Goal: Download file/media

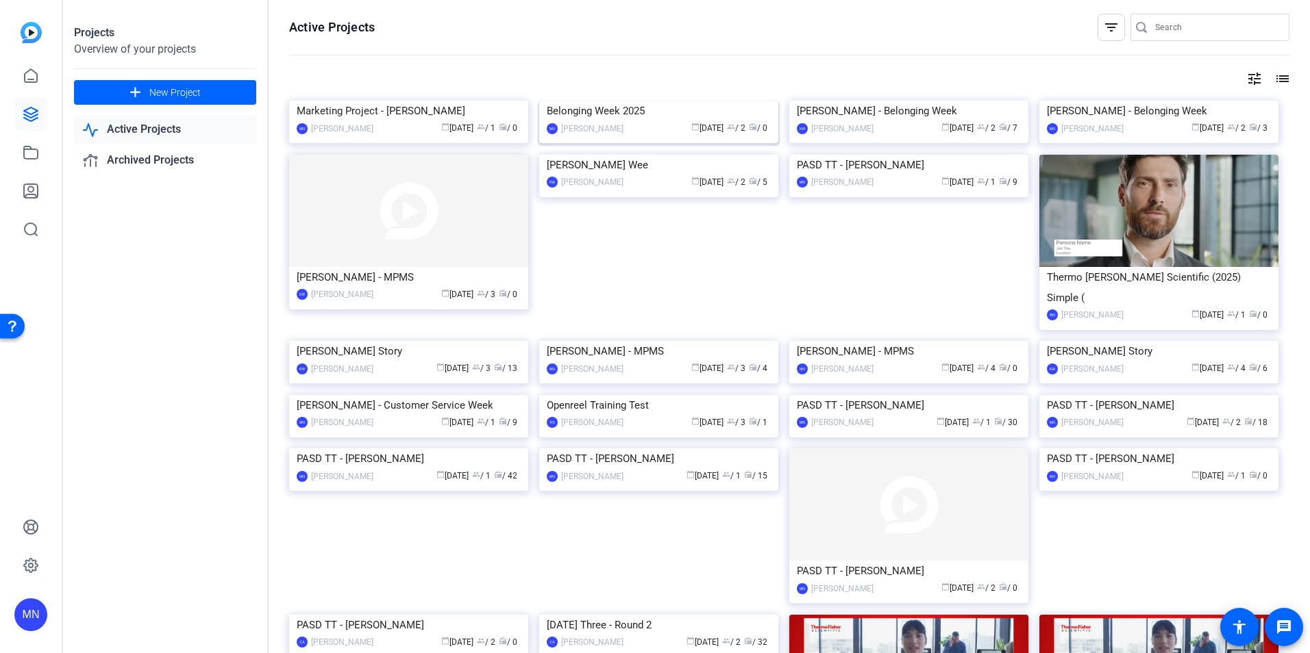
click at [622, 101] on img at bounding box center [658, 101] width 239 height 0
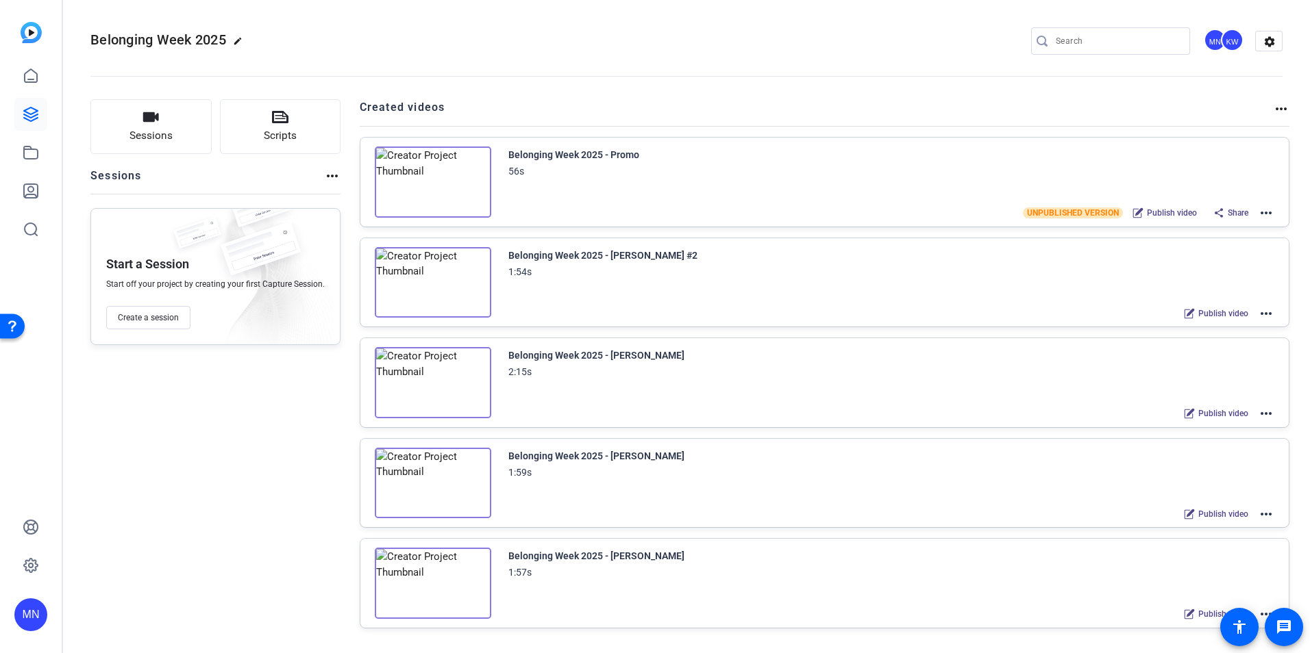
click at [871, 406] on mat-icon "more_horiz" at bounding box center [1266, 514] width 16 height 16
click at [871, 406] on div at bounding box center [655, 326] width 1310 height 653
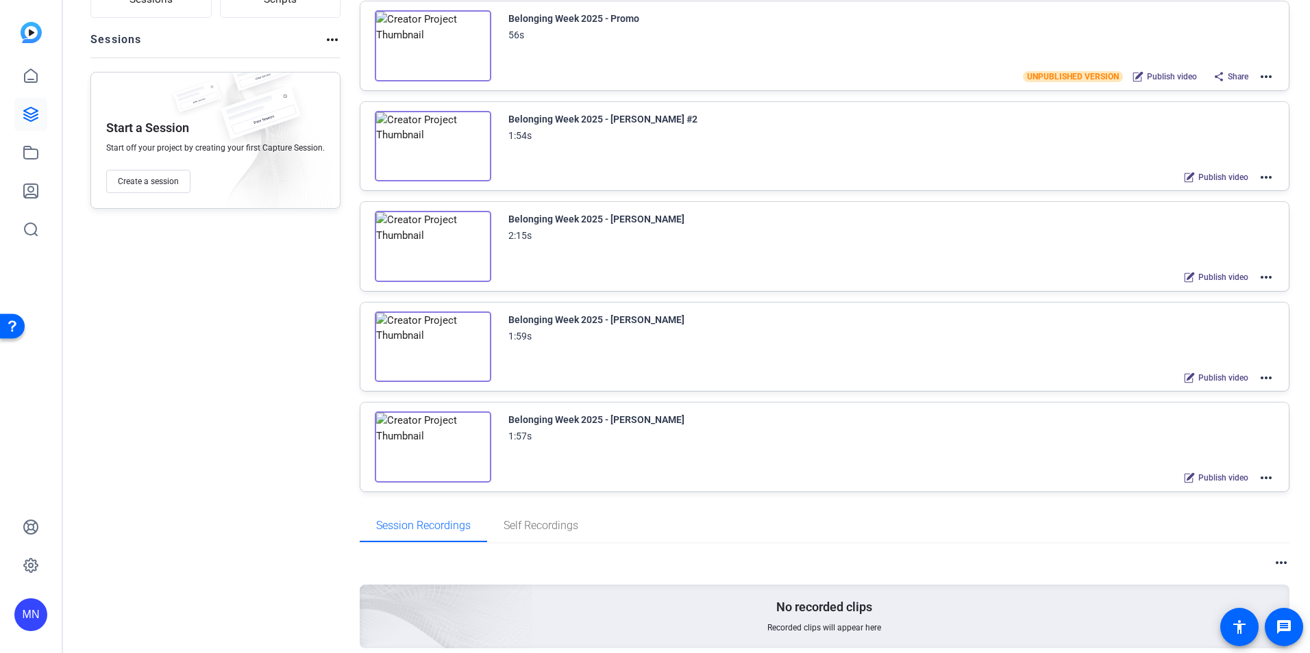
scroll to position [137, 0]
click at [871, 406] on span "Publish video" at bounding box center [1223, 477] width 50 height 11
click at [871, 379] on span "Publish video" at bounding box center [1223, 377] width 50 height 11
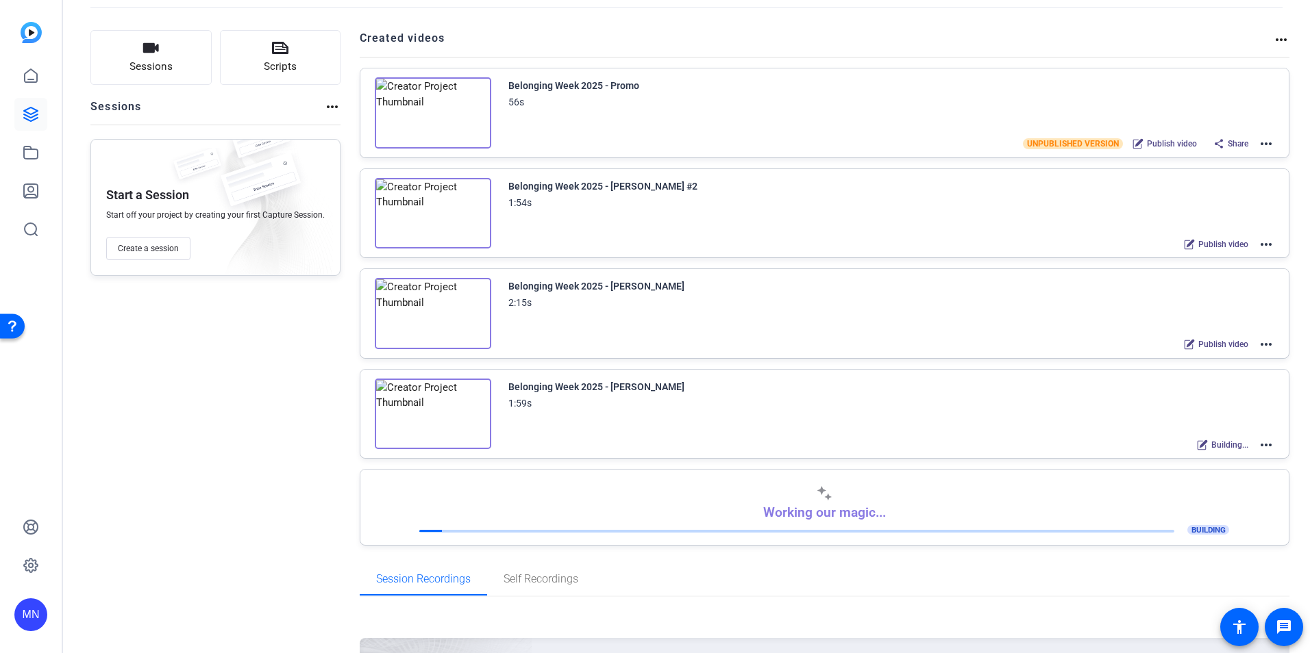
scroll to position [68, 0]
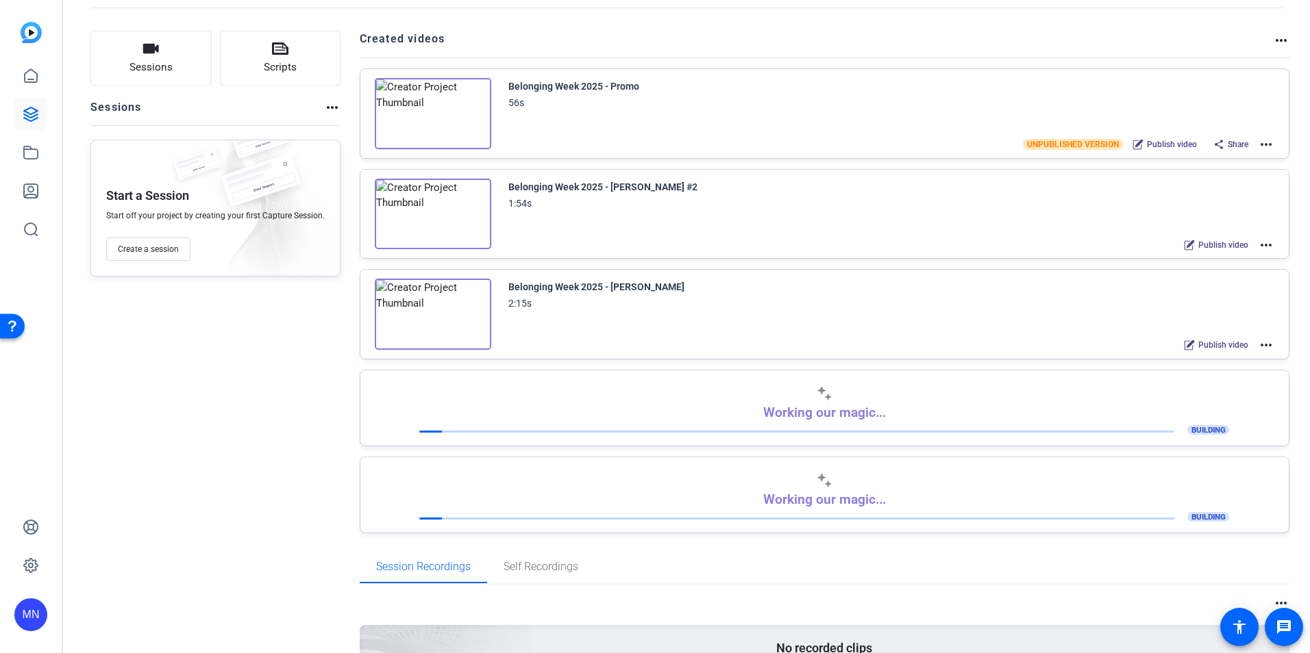
click at [871, 145] on mat-icon "more_horiz" at bounding box center [1266, 144] width 16 height 16
click at [871, 142] on div at bounding box center [655, 326] width 1310 height 653
click at [871, 145] on span "Publish video" at bounding box center [1172, 144] width 50 height 11
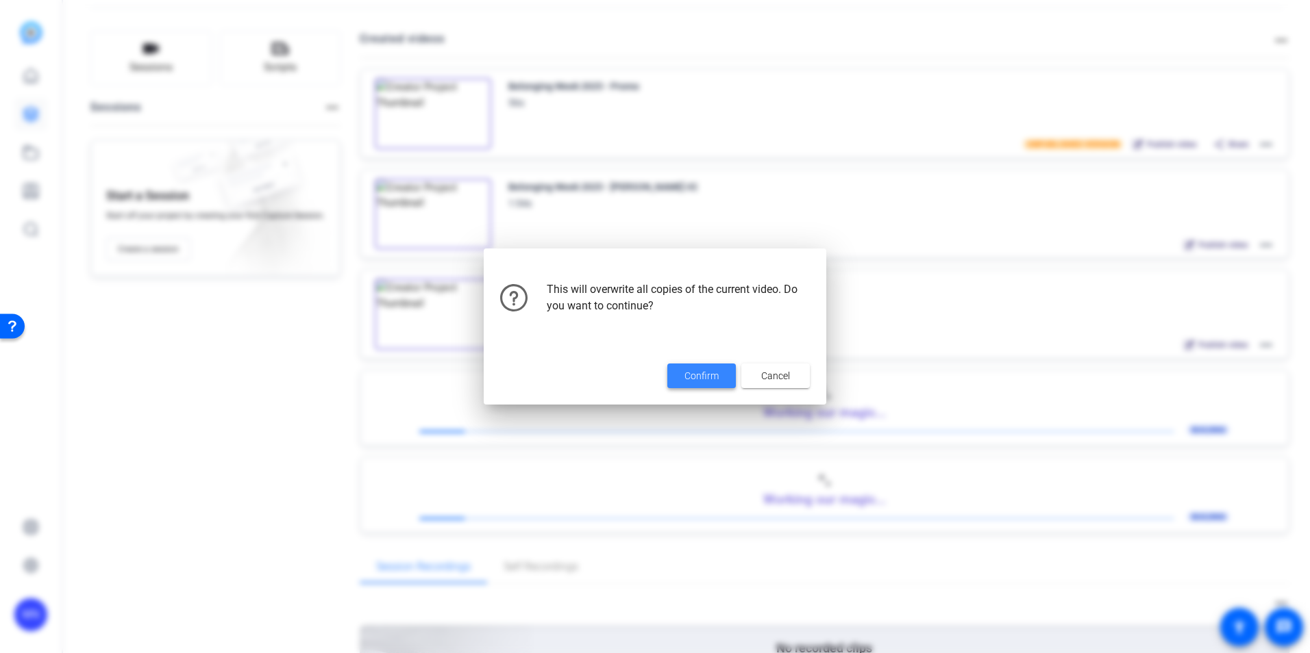
click at [720, 371] on span at bounding box center [701, 376] width 68 height 33
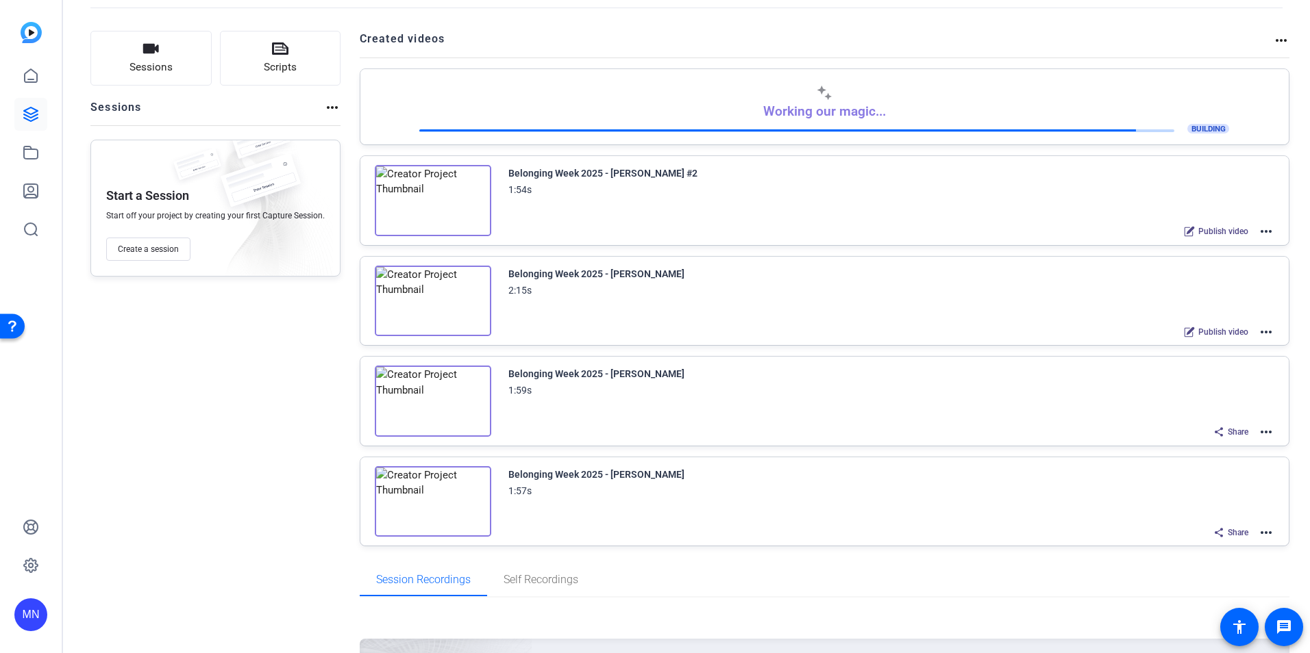
click at [871, 406] on mat-icon "more_horiz" at bounding box center [1266, 533] width 16 height 16
click at [871, 406] on span "Download Video" at bounding box center [1208, 634] width 95 height 16
click at [871, 406] on div "Created videos more_horiz Working our magic... BUILDING Belonging Week 2025 - R…" at bounding box center [825, 289] width 930 height 516
click at [871, 406] on mat-icon "more_horiz" at bounding box center [1266, 432] width 16 height 16
click at [871, 406] on span "Download Video" at bounding box center [1208, 534] width 95 height 16
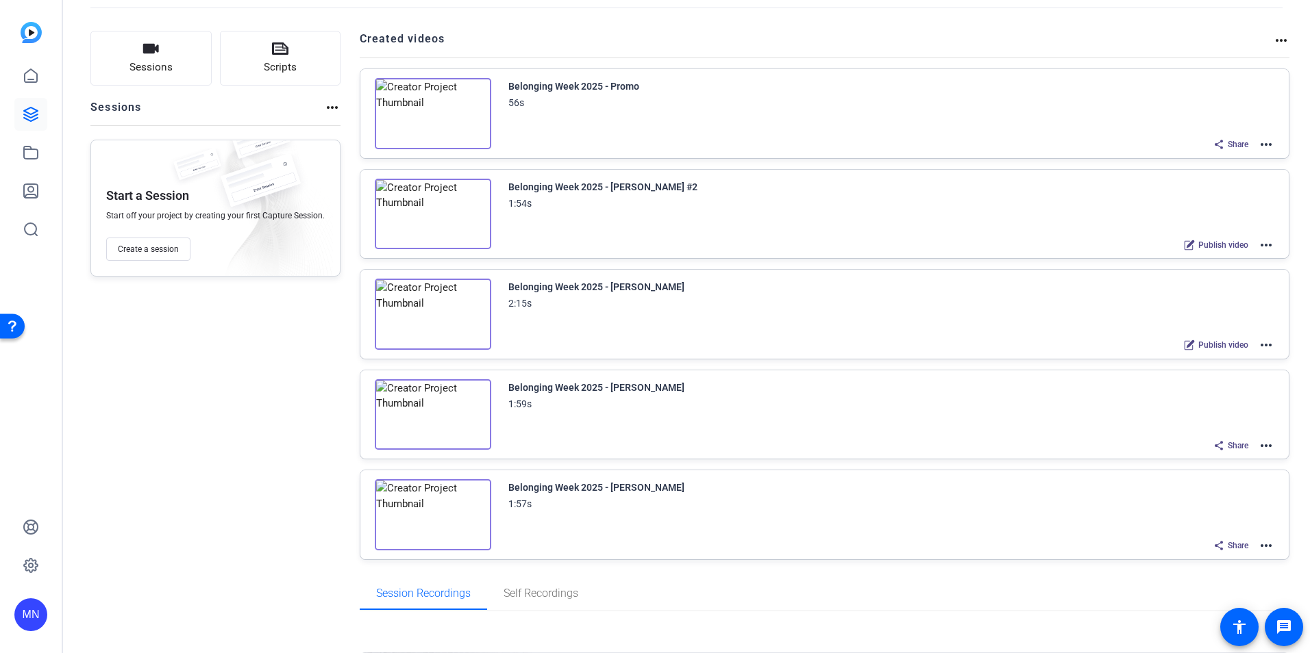
click at [701, 95] on div "Belonging Week 2025 - Promo 56s" at bounding box center [891, 94] width 766 height 33
click at [871, 149] on mat-icon "more_horiz" at bounding box center [1266, 144] width 16 height 16
click at [871, 242] on span "Download Video" at bounding box center [1208, 246] width 95 height 16
click at [718, 55] on h2 "Created videos" at bounding box center [817, 44] width 914 height 27
click at [871, 145] on mat-icon "more_horiz" at bounding box center [1266, 144] width 16 height 16
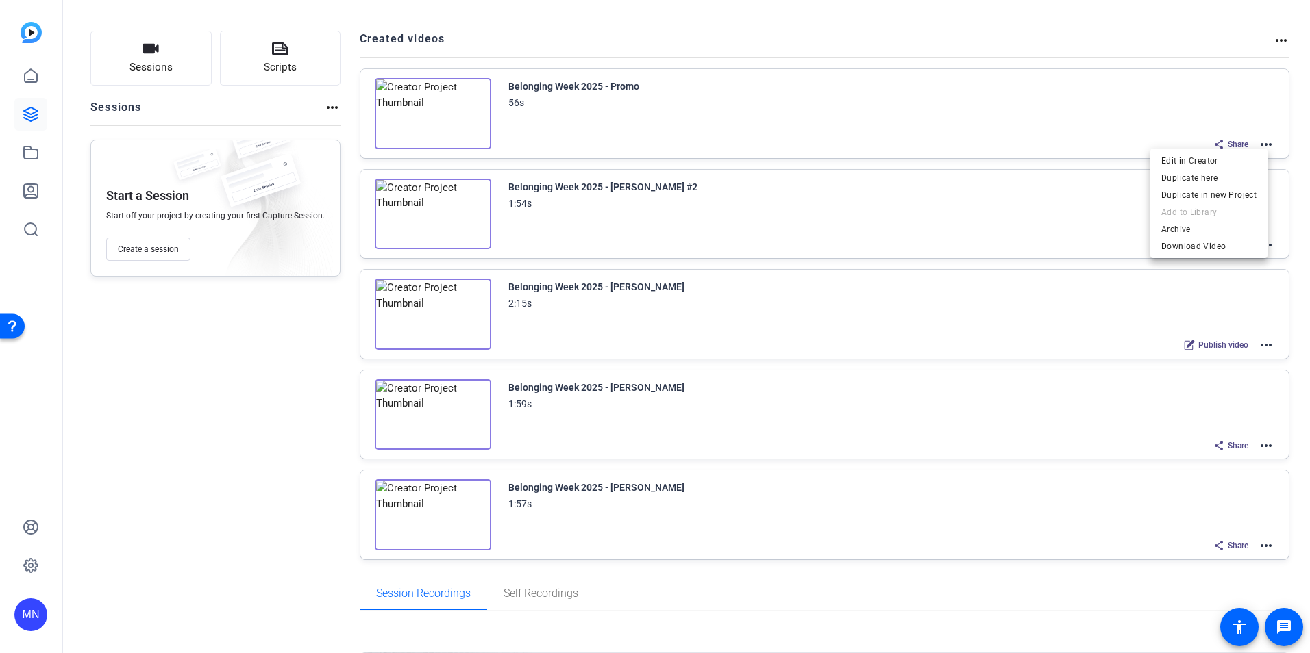
click at [470, 114] on div at bounding box center [655, 326] width 1310 height 653
click at [562, 83] on div "Belonging Week 2025 - Promo" at bounding box center [573, 86] width 131 height 16
click at [473, 105] on img at bounding box center [433, 113] width 116 height 71
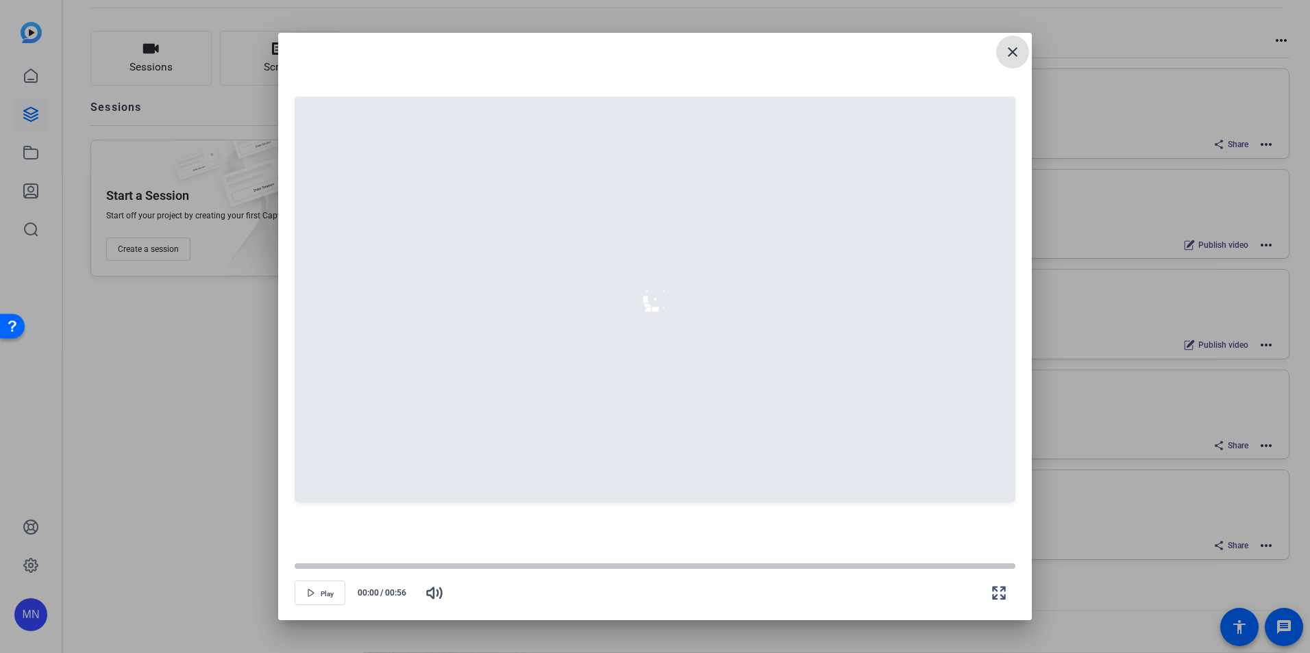
click at [871, 51] on mat-icon "close" at bounding box center [1012, 52] width 16 height 16
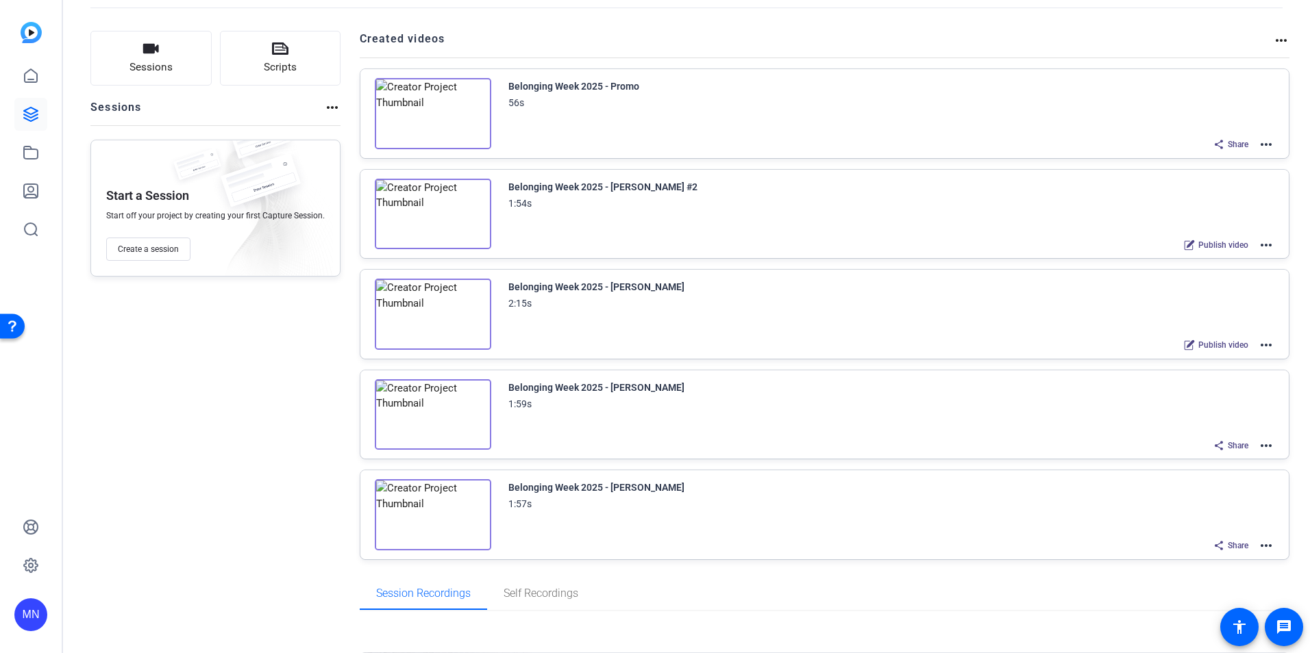
click at [871, 149] on div "Belonging Week 2025 - Promo 56s Share more_horiz" at bounding box center [824, 113] width 929 height 89
click at [871, 146] on mat-icon "more_horiz" at bounding box center [1266, 144] width 16 height 16
click at [871, 161] on span "Edit in Creator" at bounding box center [1208, 161] width 95 height 16
click at [871, 146] on mat-icon "more_horiz" at bounding box center [1266, 144] width 16 height 16
click at [871, 246] on span "Download Video" at bounding box center [1208, 246] width 95 height 16
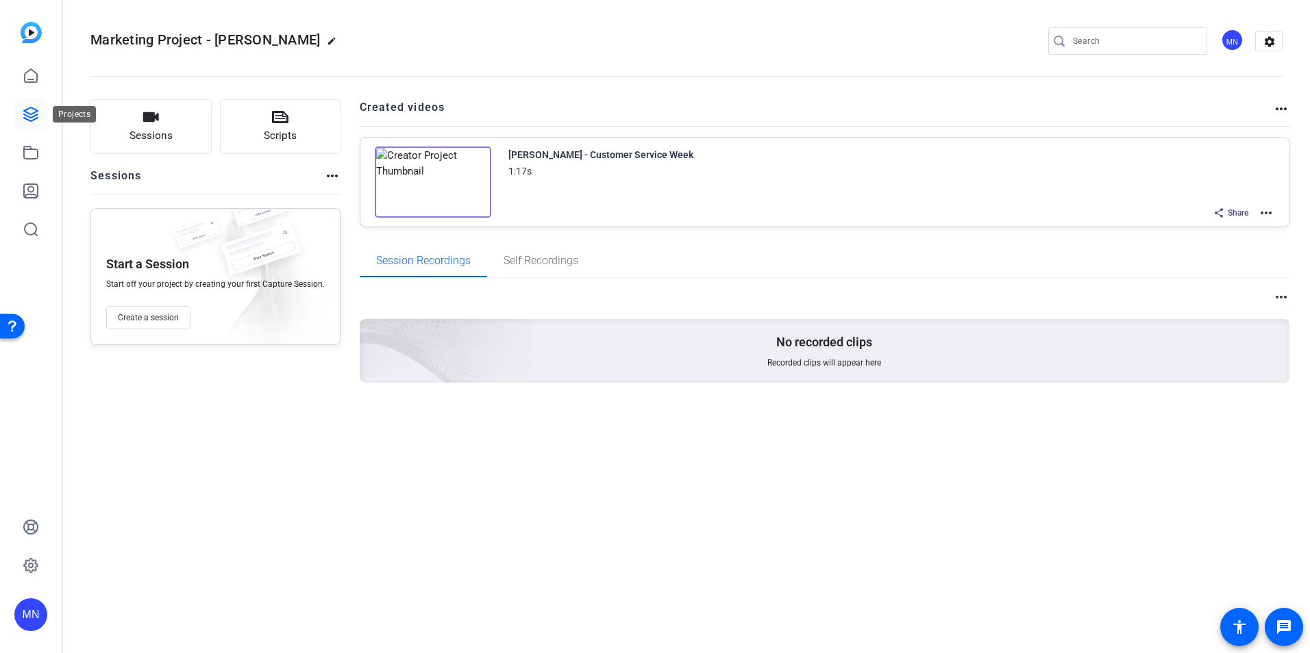
click at [36, 116] on icon at bounding box center [31, 115] width 14 height 14
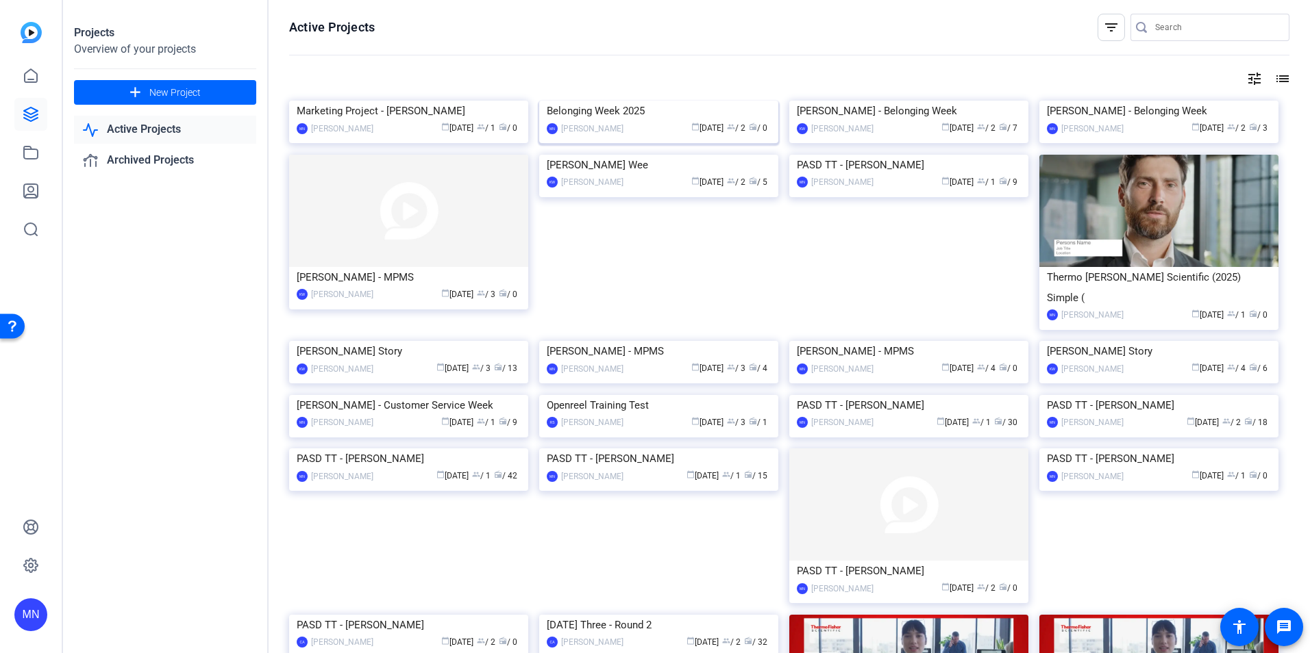
click at [664, 101] on img at bounding box center [658, 101] width 239 height 0
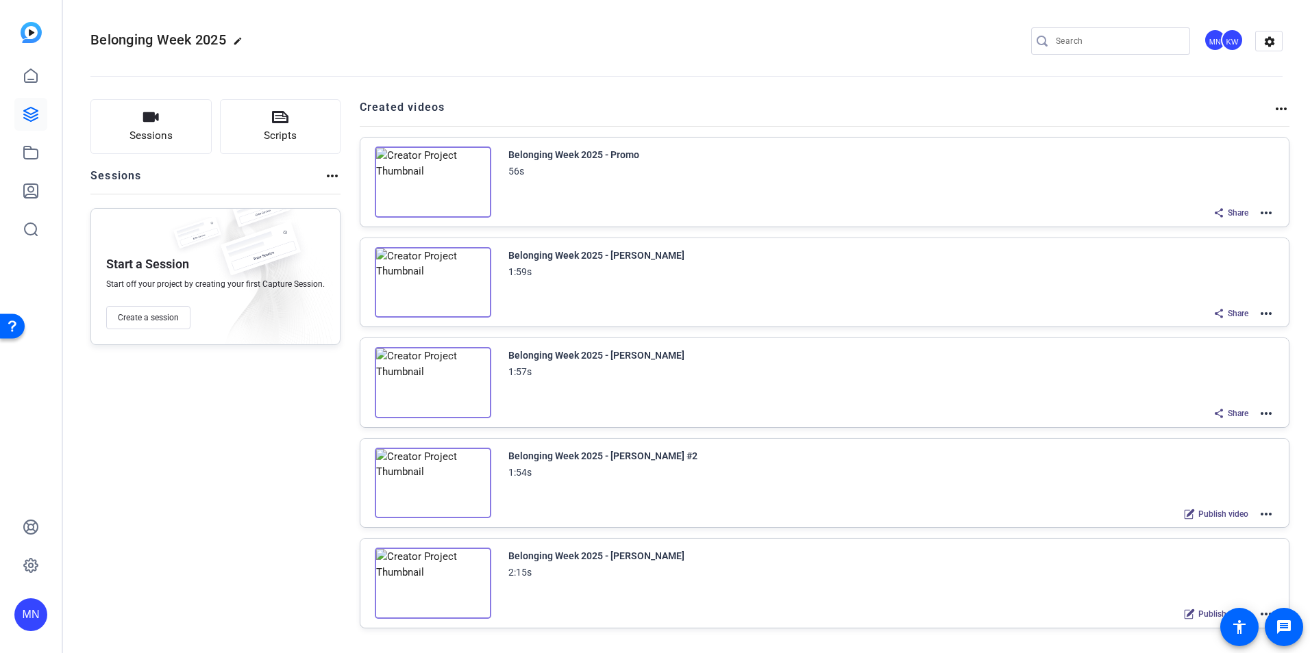
click at [472, 303] on img at bounding box center [433, 282] width 116 height 71
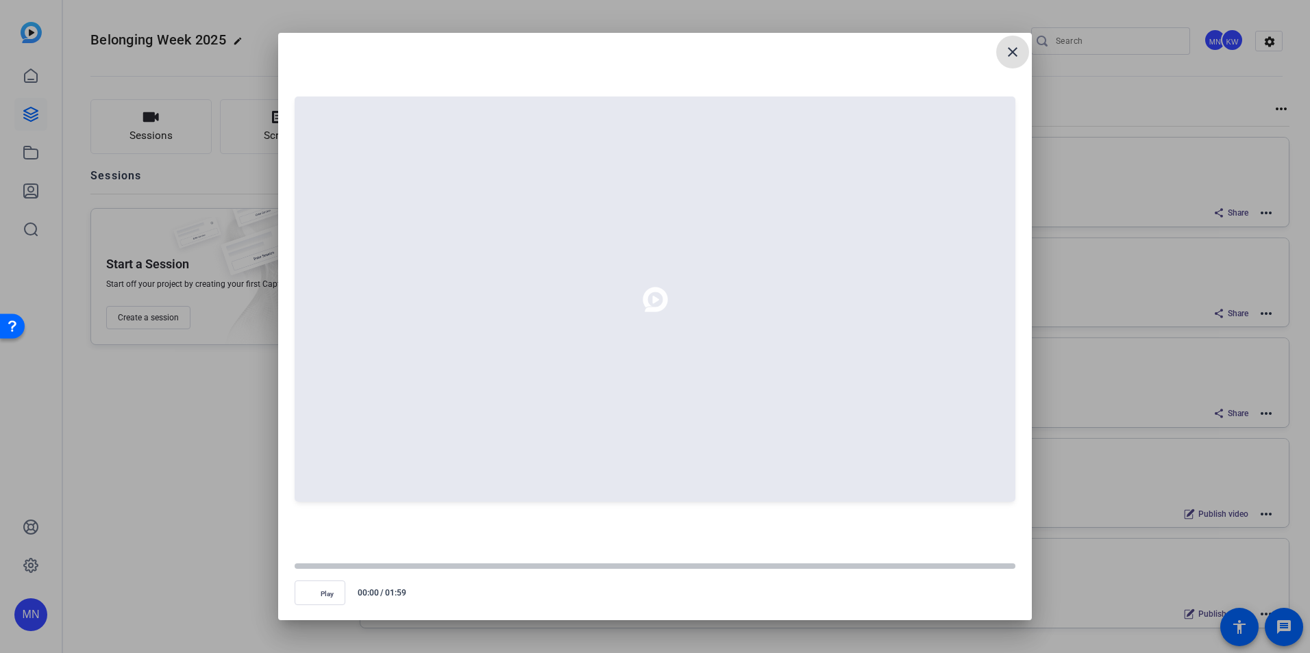
click at [1023, 57] on span at bounding box center [1012, 52] width 33 height 33
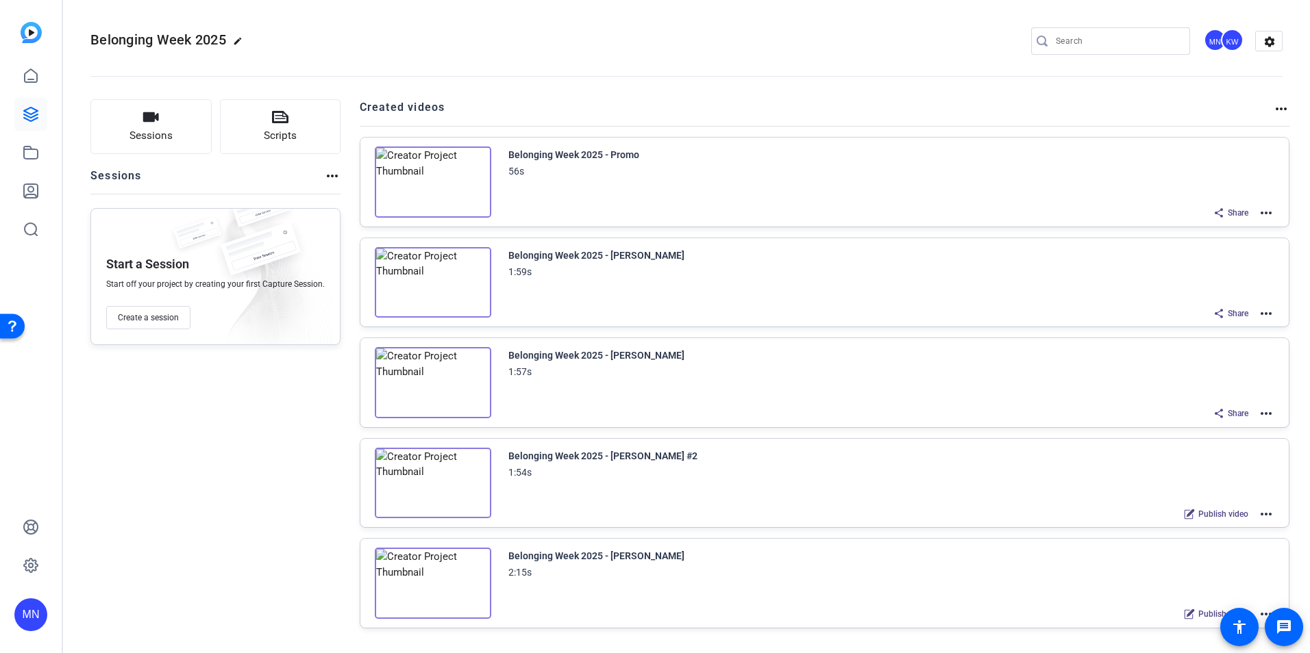
click at [1259, 318] on mat-icon "more_horiz" at bounding box center [1266, 313] width 16 height 16
click at [1207, 332] on span "Edit in Creator" at bounding box center [1208, 329] width 95 height 16
click at [1260, 409] on mat-icon "more_horiz" at bounding box center [1266, 413] width 16 height 16
click at [1219, 430] on span "Edit in Creator" at bounding box center [1208, 430] width 95 height 16
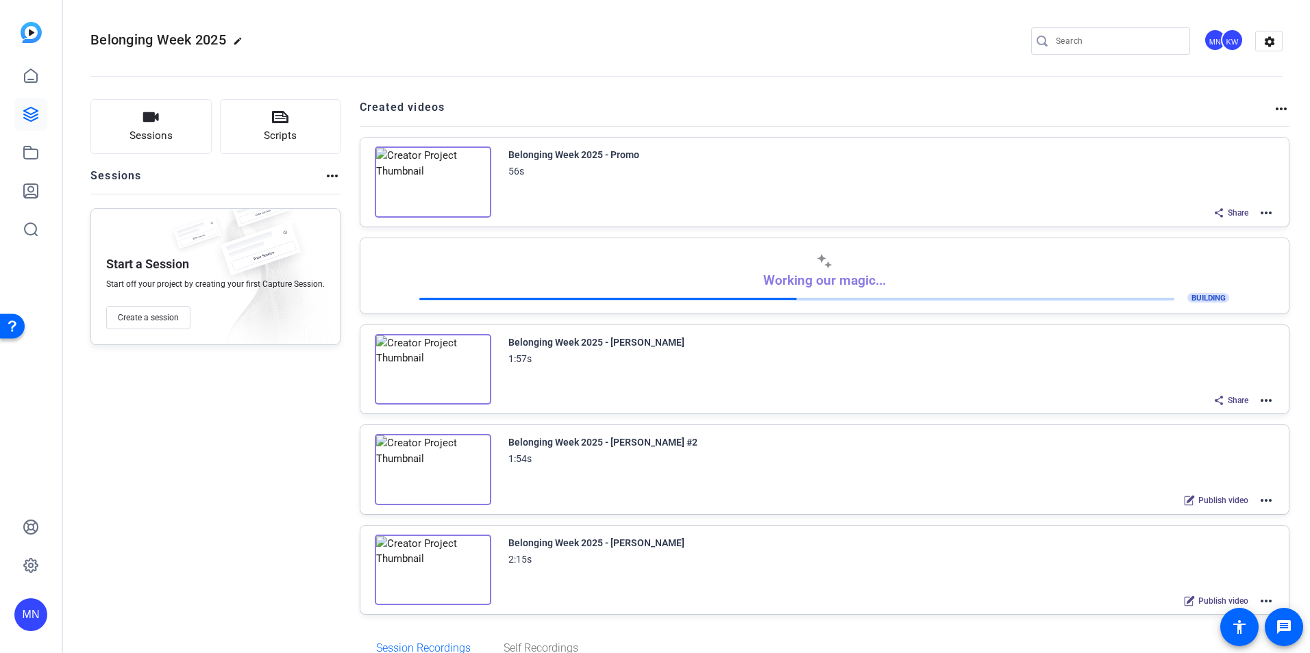
click at [1262, 212] on mat-icon "more_horiz" at bounding box center [1266, 213] width 16 height 16
click at [1210, 338] on span "Download Video" at bounding box center [1208, 332] width 95 height 16
click at [445, 199] on img at bounding box center [433, 182] width 116 height 71
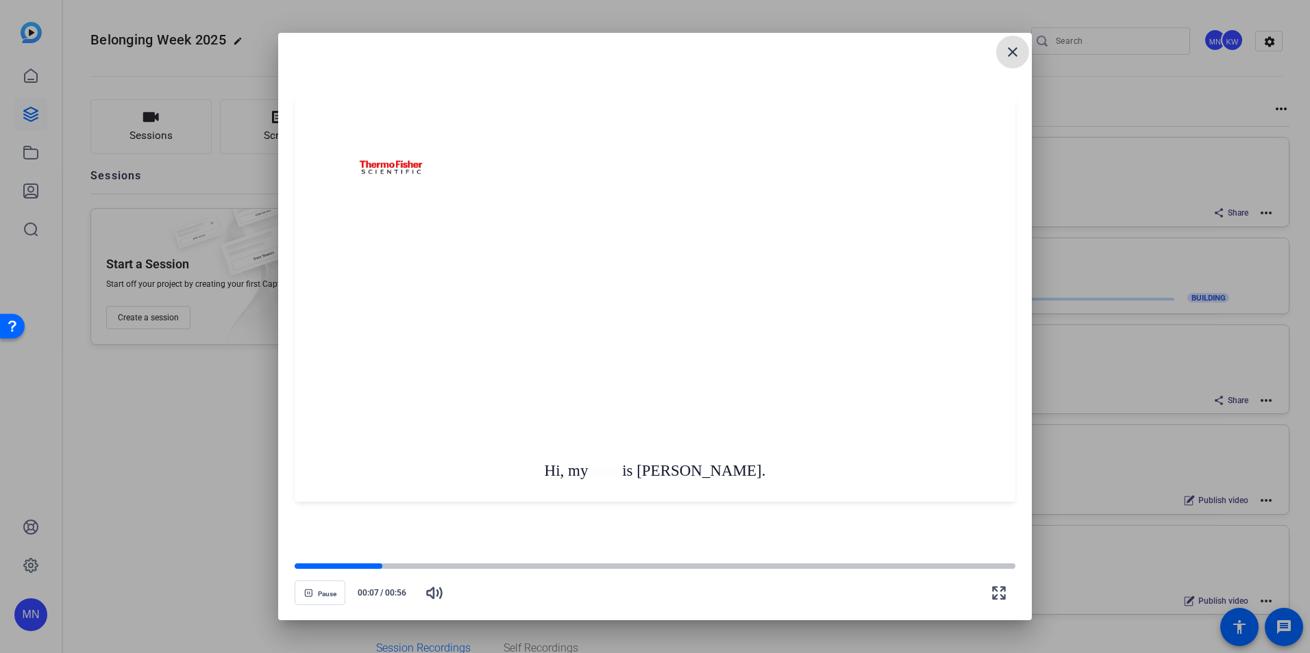
click at [1022, 51] on span at bounding box center [1012, 52] width 33 height 33
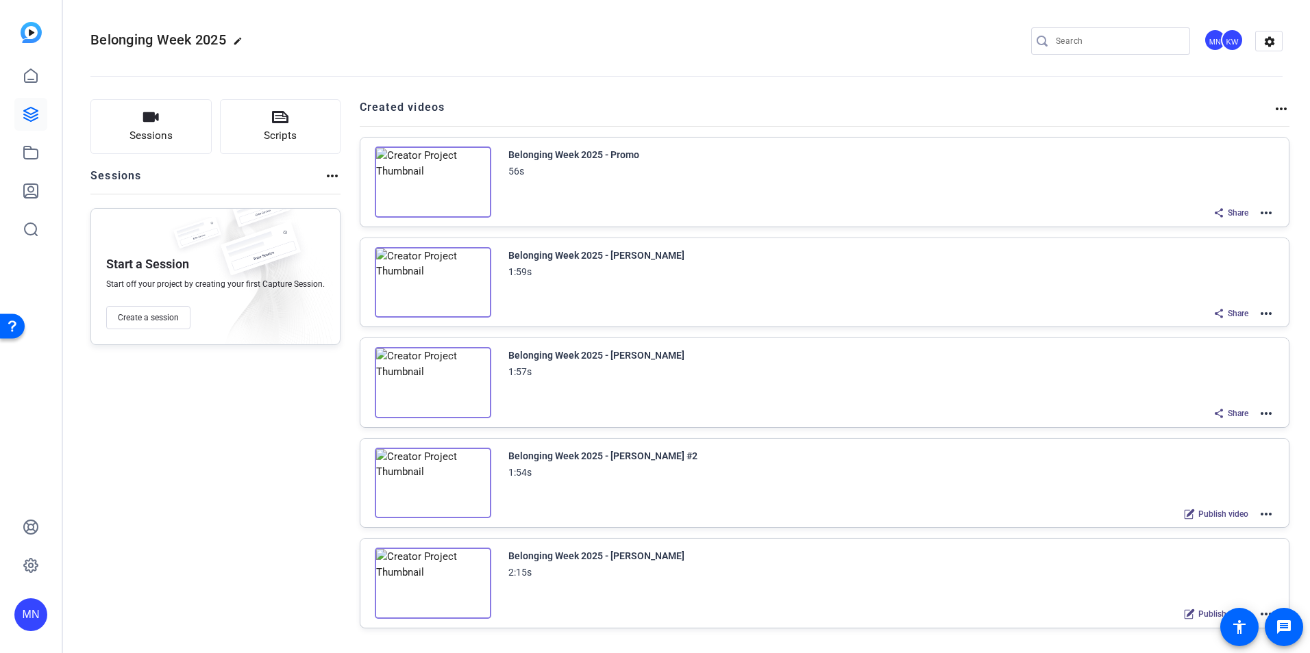
click at [1258, 311] on mat-icon "more_horiz" at bounding box center [1266, 313] width 16 height 16
click at [1188, 432] on span "Download Video" at bounding box center [1208, 432] width 95 height 16
